Goal: Transaction & Acquisition: Book appointment/travel/reservation

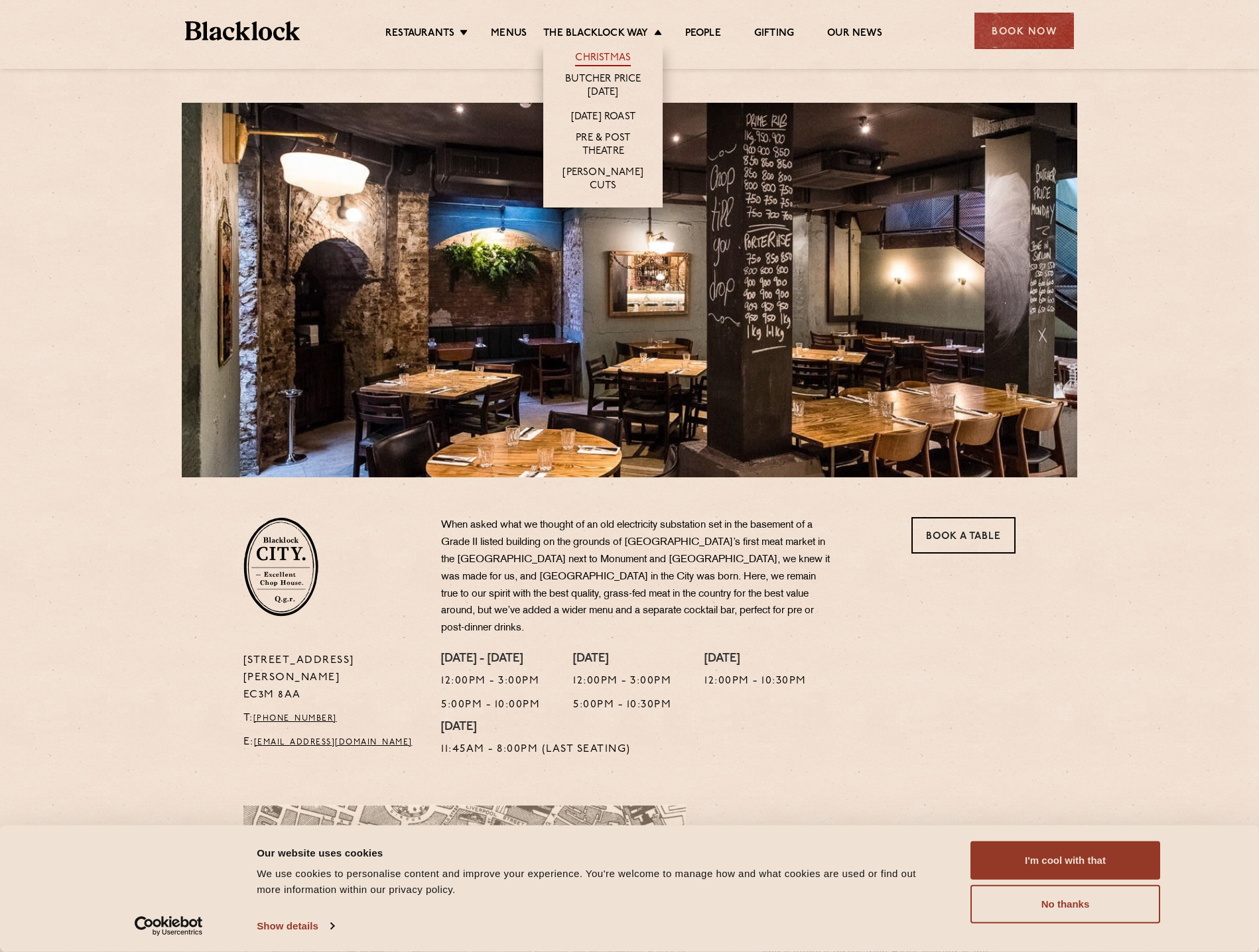
click at [616, 57] on link "Christmas" at bounding box center [602, 59] width 56 height 15
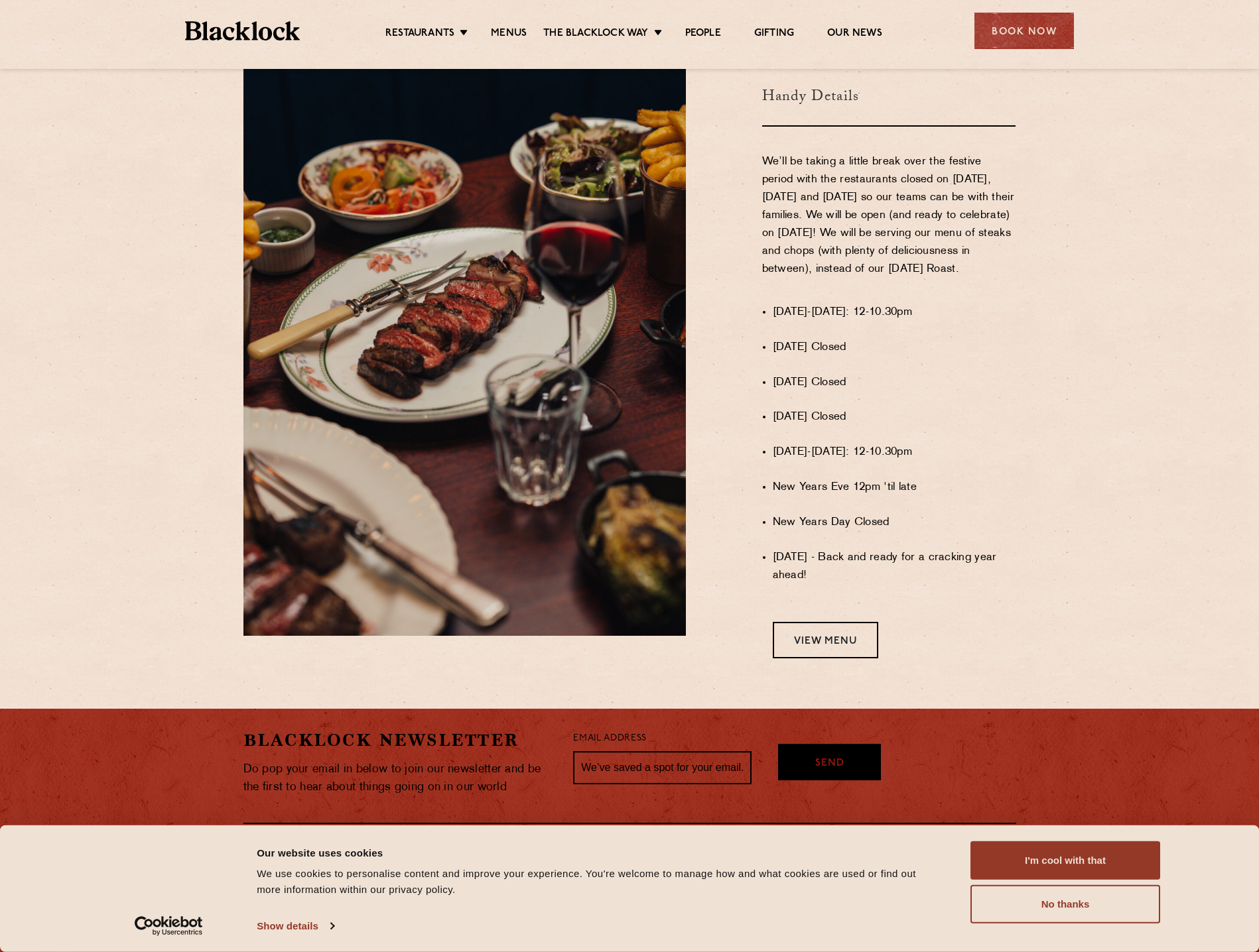
scroll to position [810, 0]
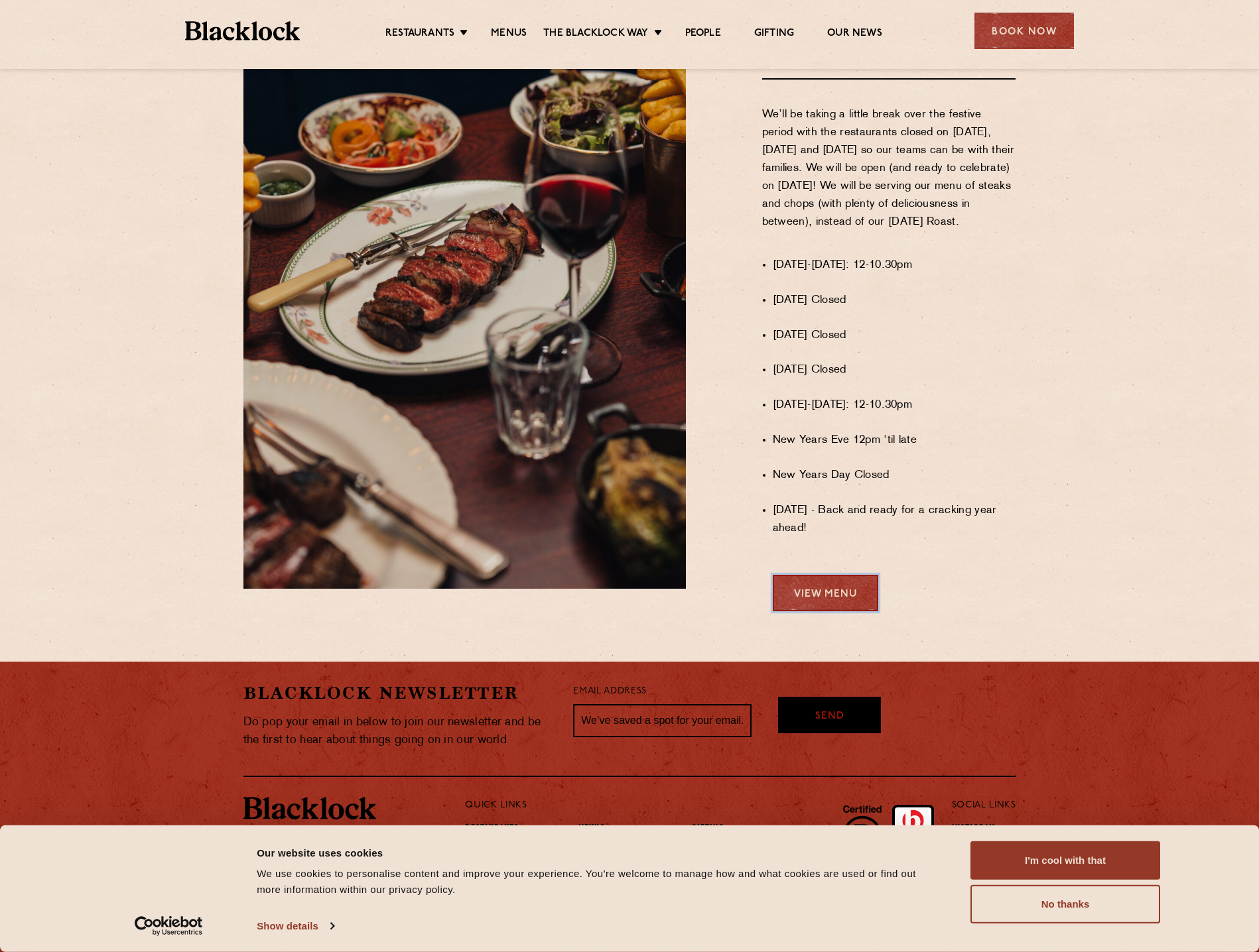
click at [822, 602] on link "View Menu" at bounding box center [825, 593] width 106 height 37
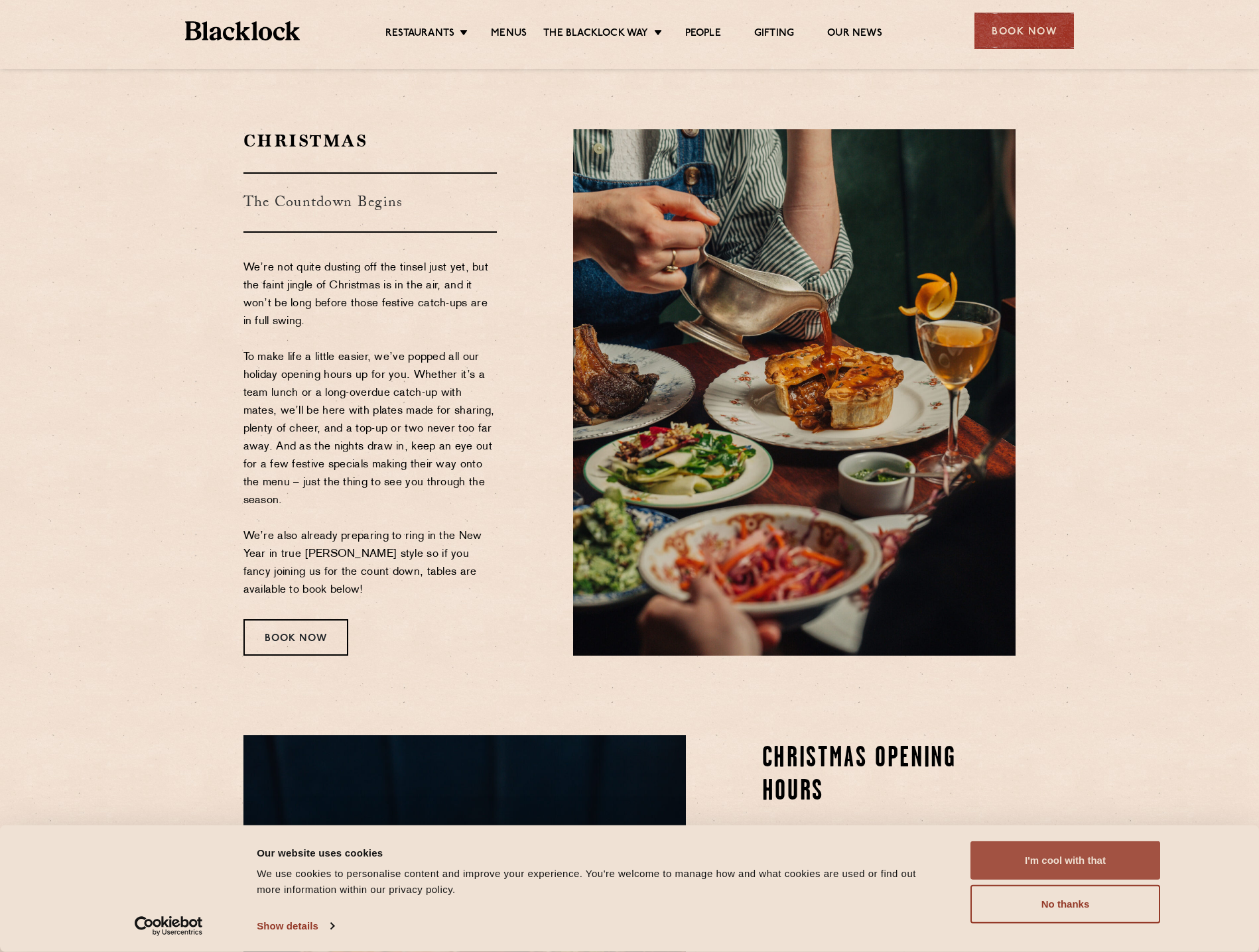
click at [1102, 868] on button "I'm cool with that" at bounding box center [1065, 860] width 190 height 38
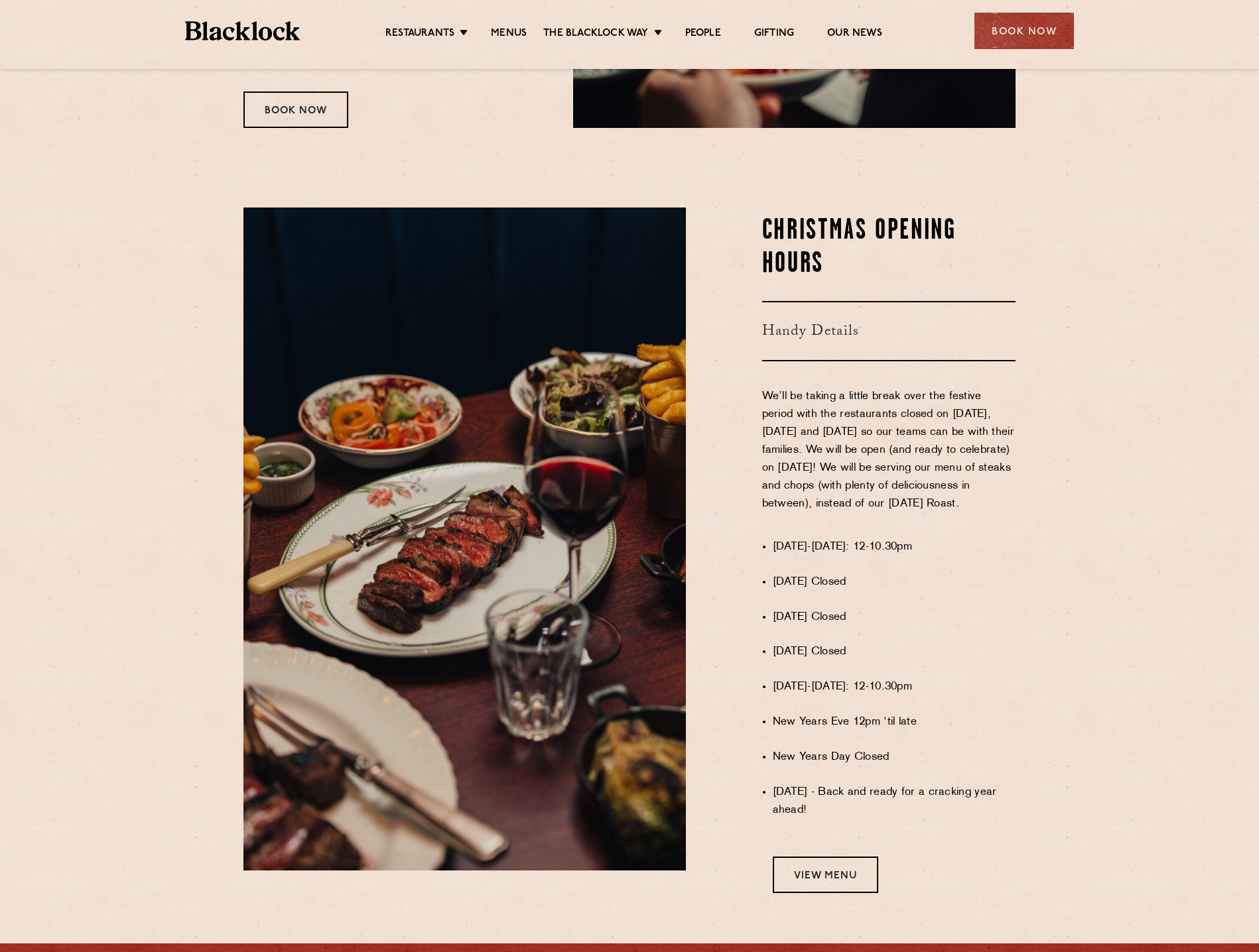
scroll to position [810, 0]
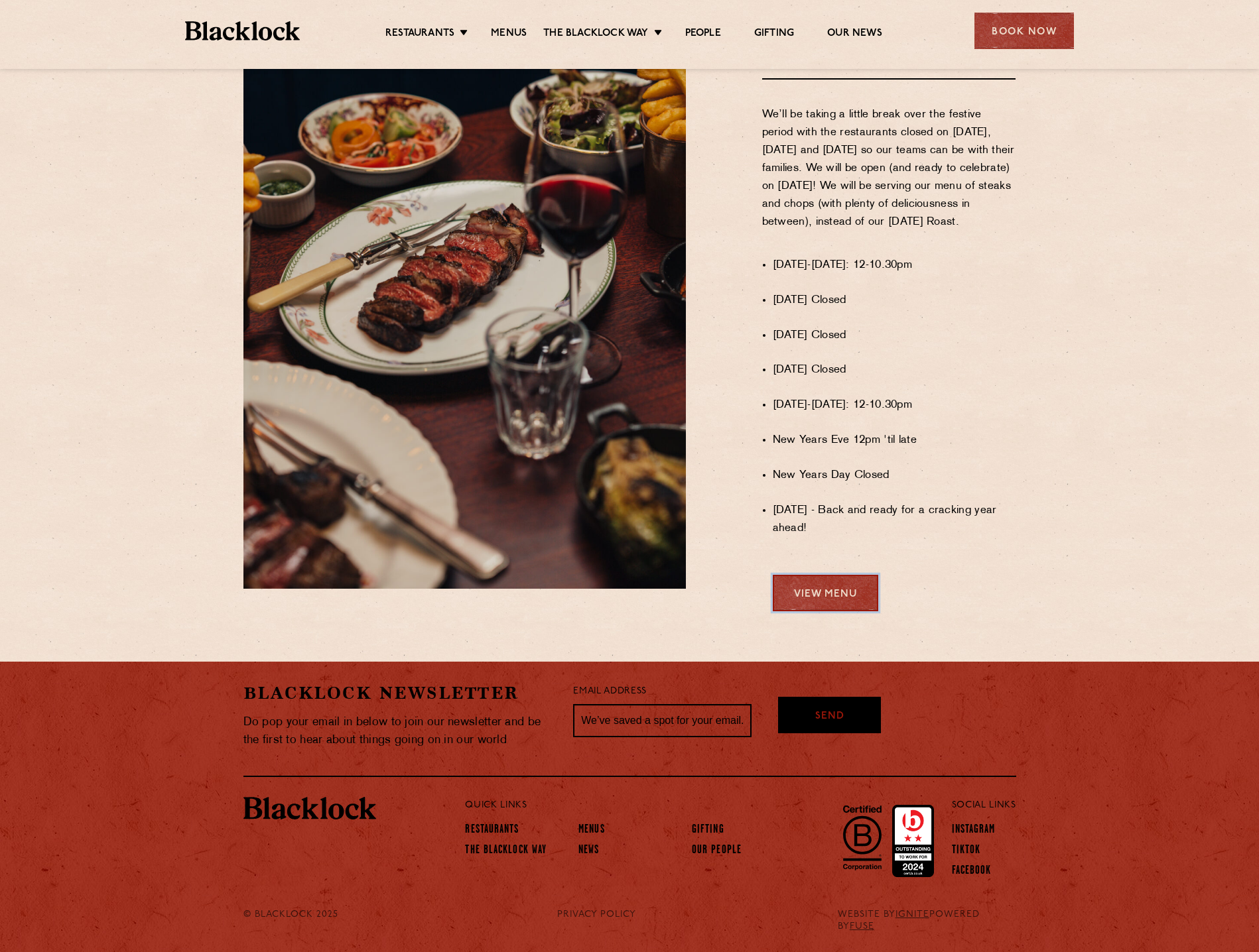
click at [847, 602] on link "View Menu" at bounding box center [825, 593] width 106 height 37
